Goal: Task Accomplishment & Management: Use online tool/utility

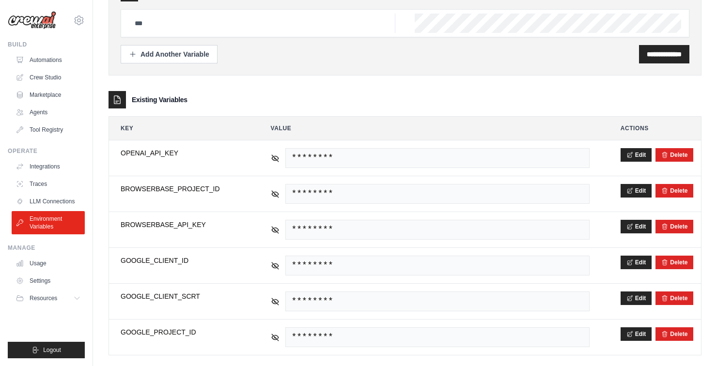
scroll to position [114, 0]
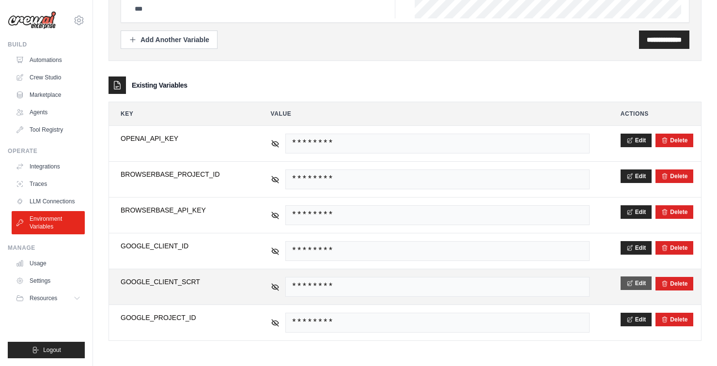
click at [638, 281] on button "Edit" at bounding box center [636, 284] width 31 height 14
click at [634, 277] on button "Save" at bounding box center [633, 284] width 25 height 14
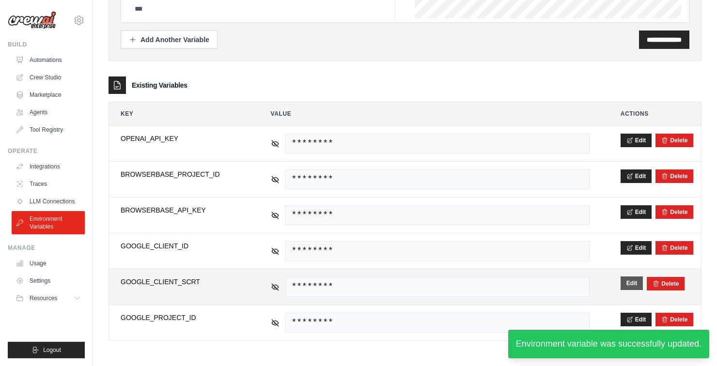
scroll to position [81, 0]
click at [627, 284] on button "Edit" at bounding box center [632, 284] width 23 height 14
click at [636, 281] on button "Save" at bounding box center [633, 284] width 25 height 14
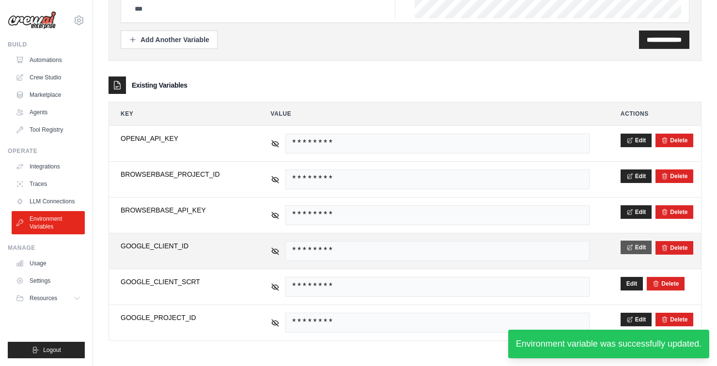
click at [636, 248] on button "Edit" at bounding box center [636, 248] width 31 height 14
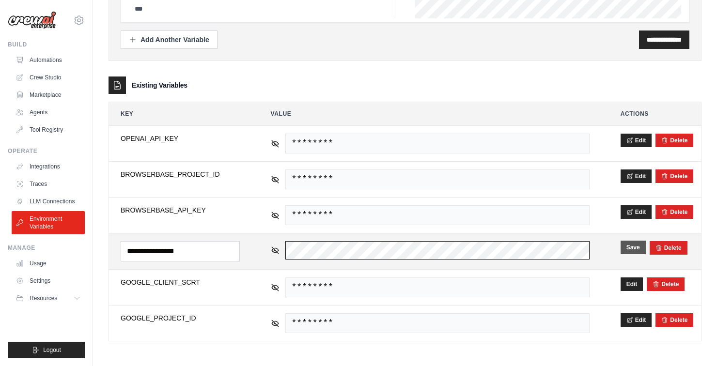
scroll to position [0, 43]
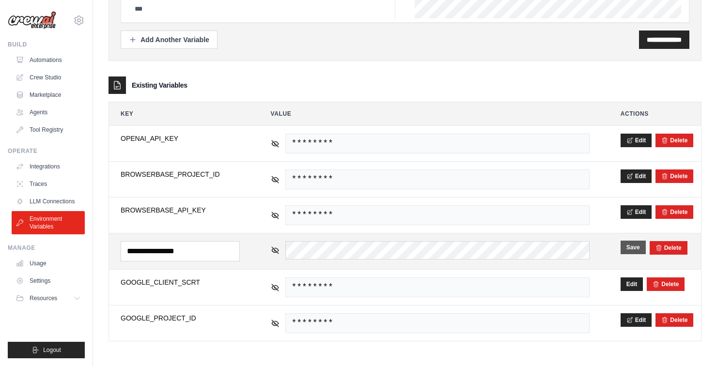
click at [628, 250] on button "Save" at bounding box center [633, 248] width 25 height 14
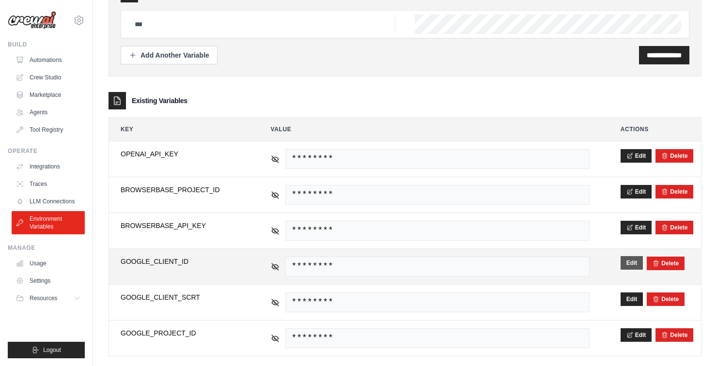
click at [632, 257] on button "Edit" at bounding box center [632, 263] width 23 height 14
click at [630, 259] on button "Save" at bounding box center [633, 263] width 25 height 14
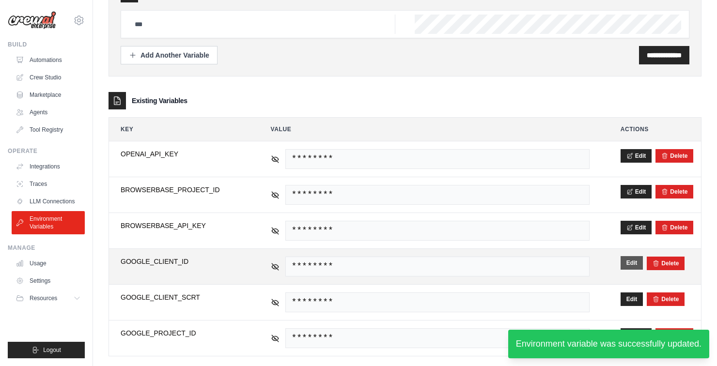
click at [634, 263] on button "Edit" at bounding box center [632, 263] width 23 height 14
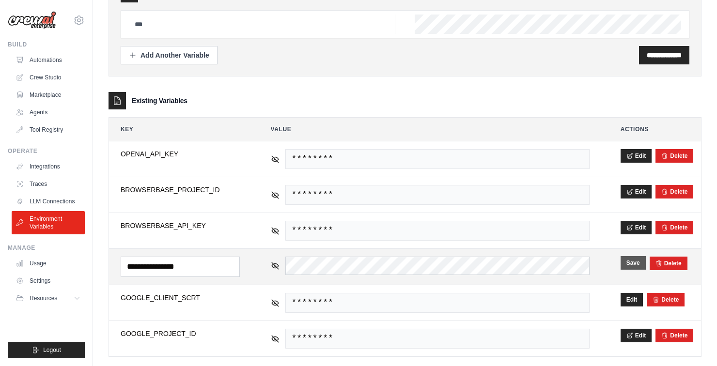
click at [627, 268] on button "Save" at bounding box center [633, 263] width 25 height 14
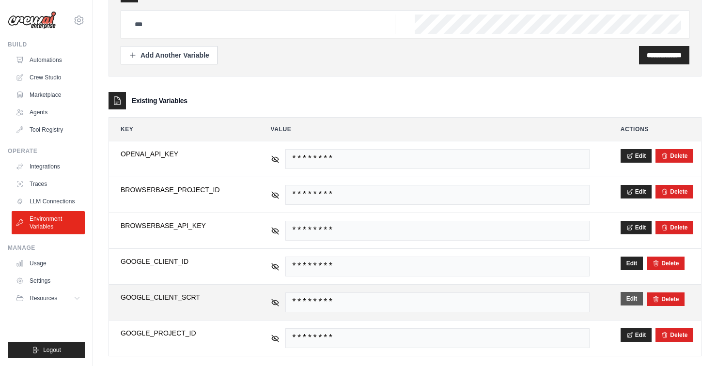
click at [628, 300] on button "Edit" at bounding box center [632, 299] width 23 height 14
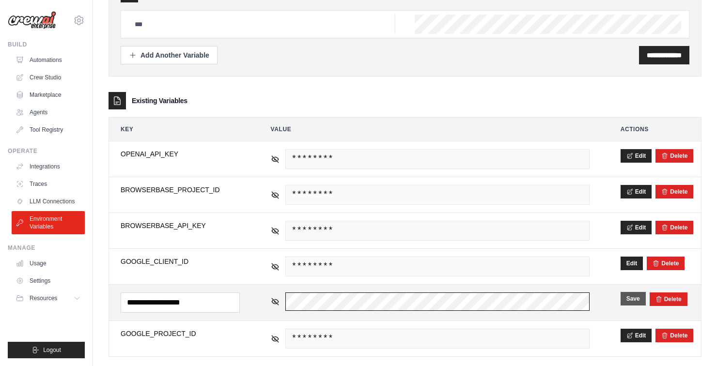
scroll to position [0, 0]
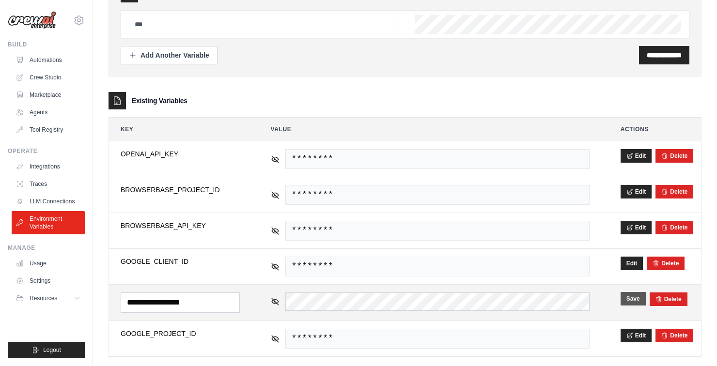
click at [623, 305] on button "Save" at bounding box center [633, 299] width 25 height 14
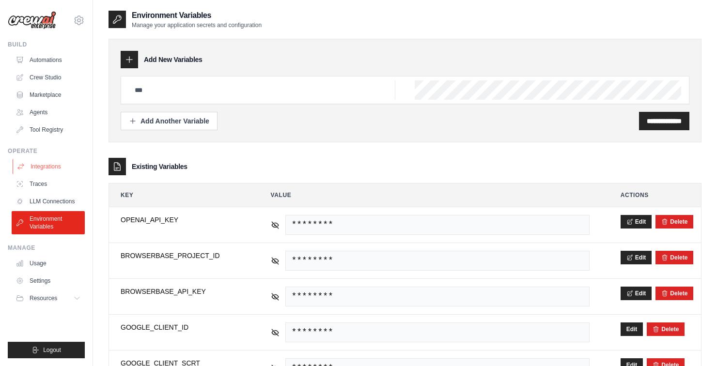
click at [46, 165] on link "Integrations" at bounding box center [49, 167] width 73 height 16
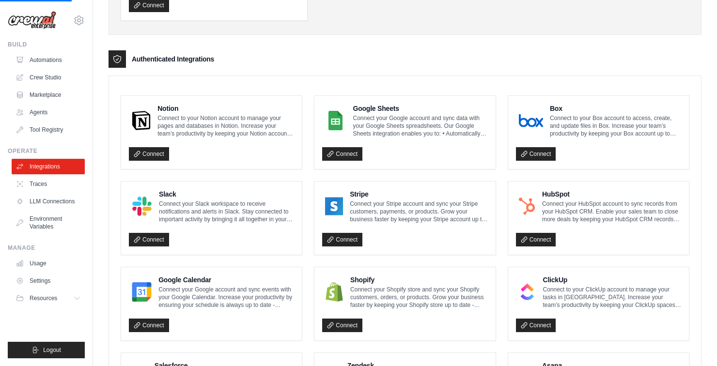
scroll to position [578, 0]
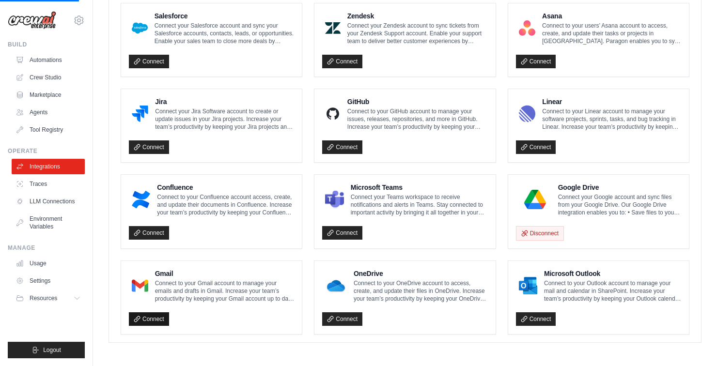
click at [168, 320] on link "Connect" at bounding box center [149, 319] width 40 height 14
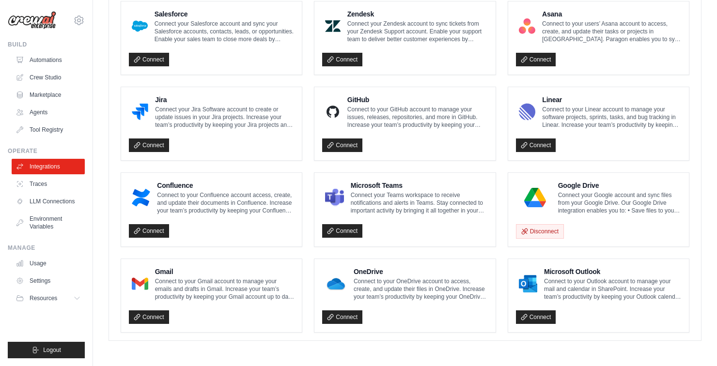
scroll to position [545, 0]
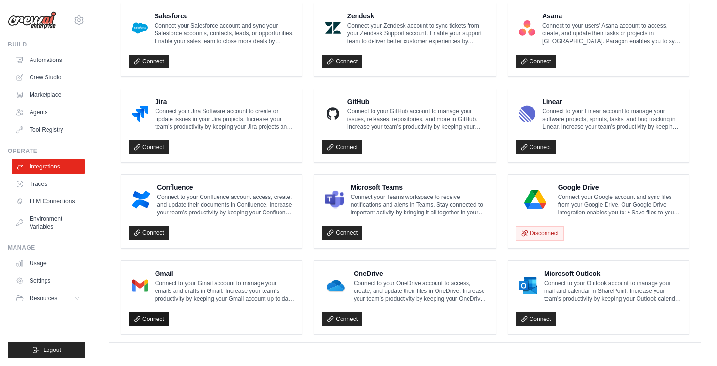
click at [140, 312] on link "Connect" at bounding box center [149, 319] width 40 height 14
click at [151, 324] on link "Connect" at bounding box center [149, 319] width 40 height 14
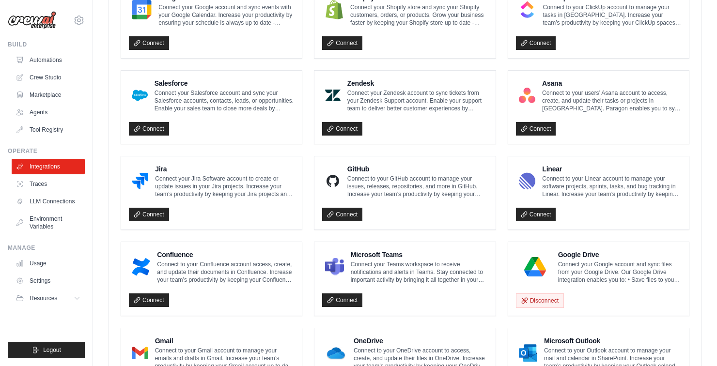
scroll to position [578, 0]
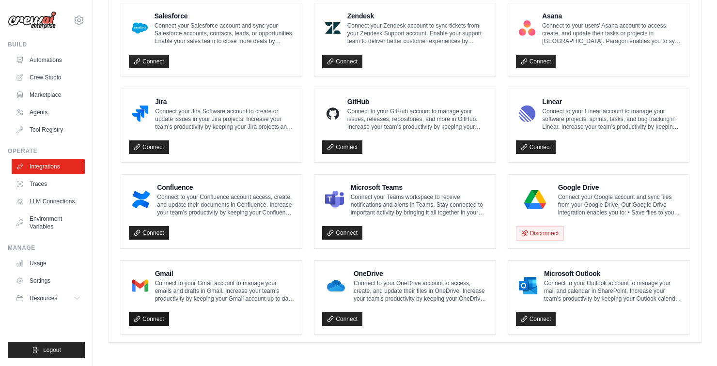
click at [153, 317] on link "Connect" at bounding box center [149, 319] width 40 height 14
click at [144, 322] on link "Connect" at bounding box center [149, 319] width 40 height 14
click at [153, 316] on link "Connect" at bounding box center [149, 319] width 40 height 14
click at [145, 321] on link "Connect" at bounding box center [149, 319] width 40 height 14
click at [144, 320] on link "Connect" at bounding box center [149, 319] width 40 height 14
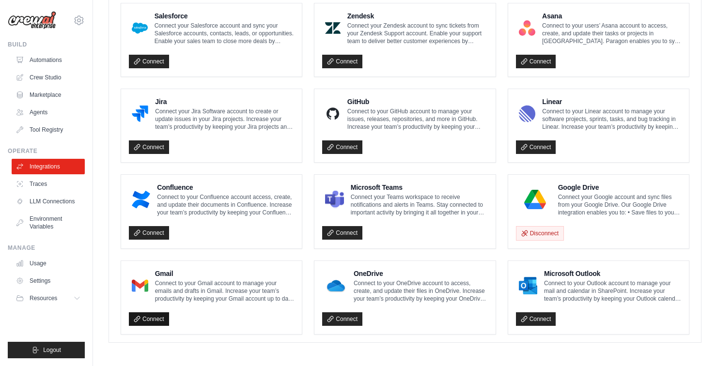
click at [159, 324] on link "Connect" at bounding box center [149, 319] width 40 height 14
click at [145, 319] on link "Connect" at bounding box center [149, 319] width 40 height 14
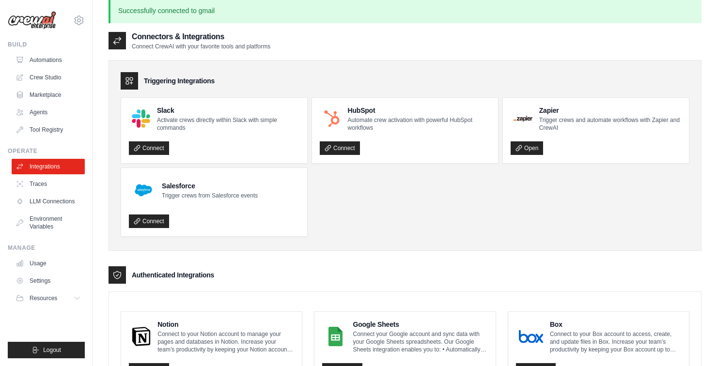
scroll to position [0, 0]
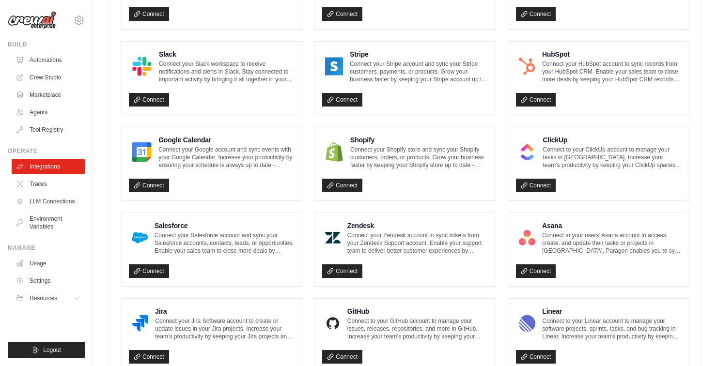
scroll to position [531, 0]
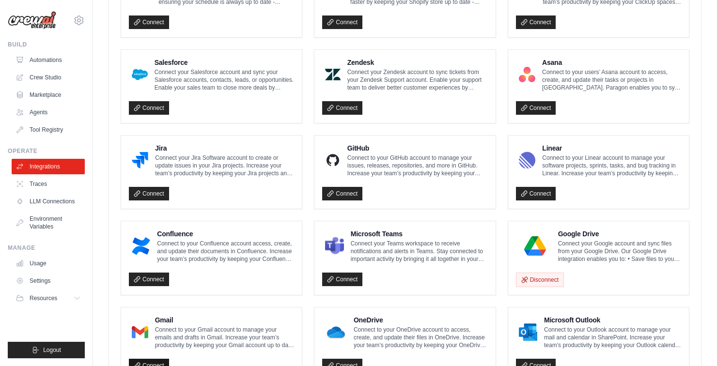
click at [143, 361] on link "Connect" at bounding box center [149, 366] width 40 height 14
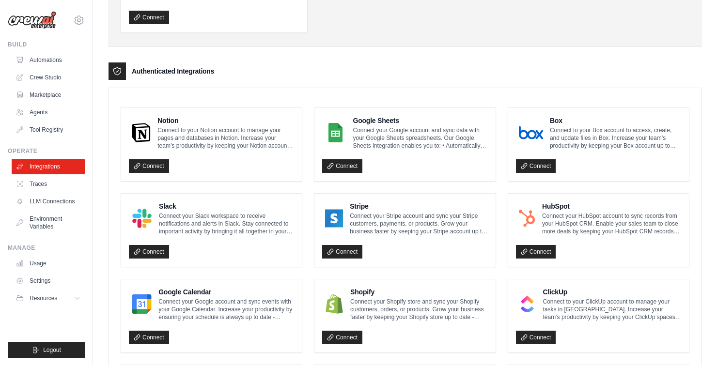
scroll to position [578, 0]
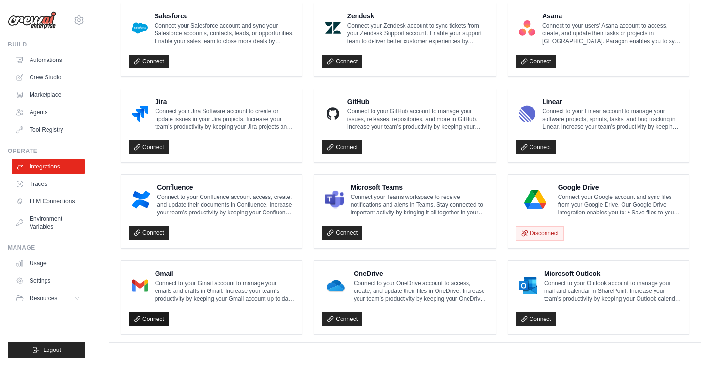
click at [144, 313] on link "Connect" at bounding box center [149, 319] width 40 height 14
click at [156, 320] on link "Connect" at bounding box center [149, 319] width 40 height 14
